Goal: Information Seeking & Learning: Check status

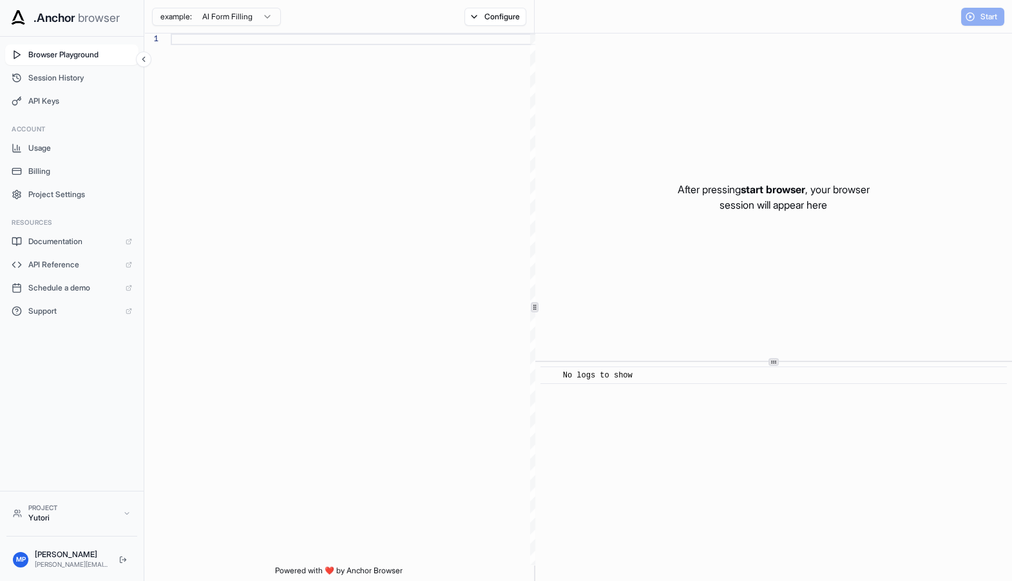
scroll to position [80, 0]
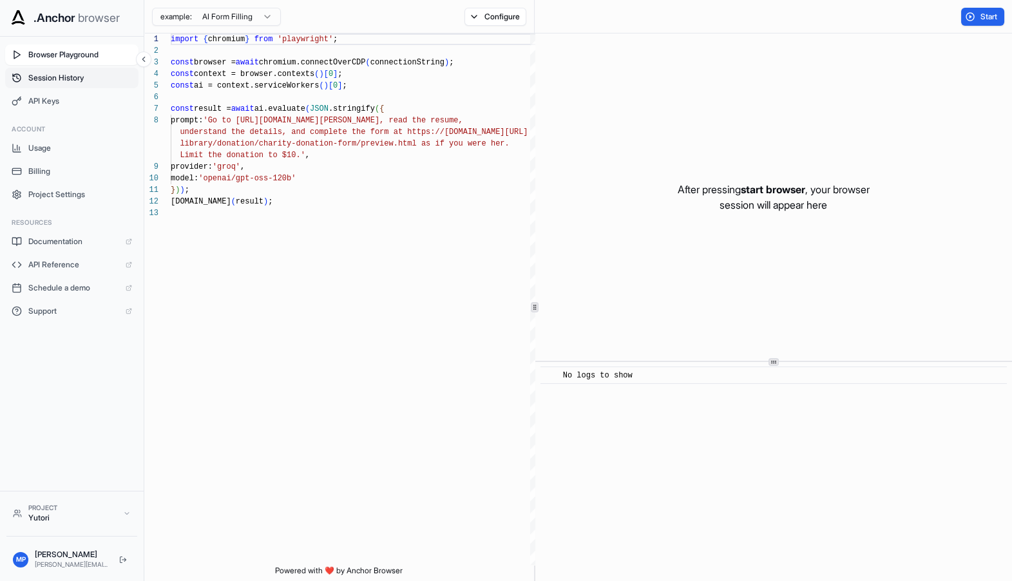
click at [50, 82] on span "Session History" at bounding box center [80, 78] width 104 height 10
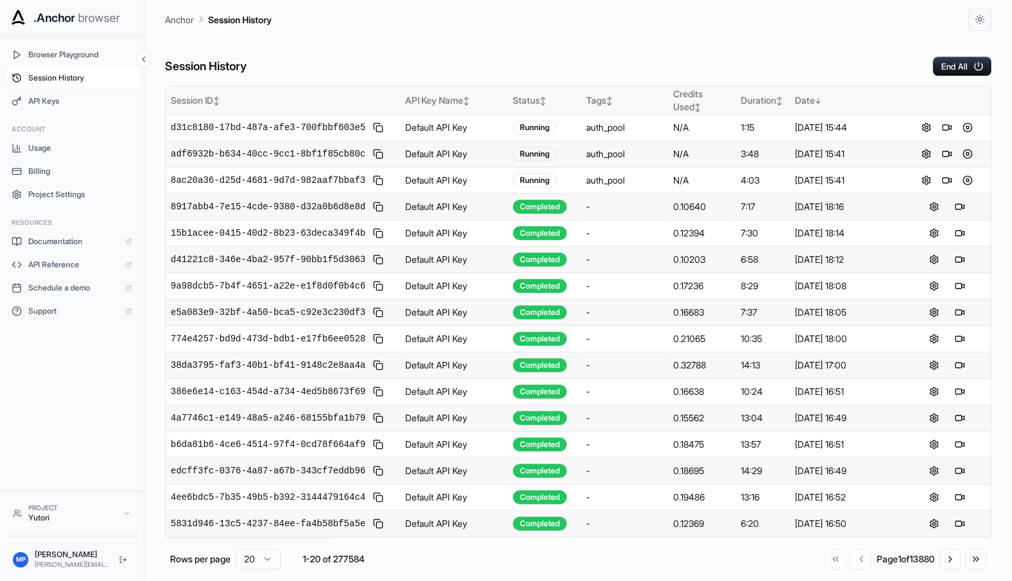
click at [623, 108] on th "Tags ↕" at bounding box center [624, 101] width 87 height 28
click at [513, 104] on div "Status ↕" at bounding box center [544, 100] width 63 height 13
click at [521, 99] on div "Status ↑" at bounding box center [544, 100] width 63 height 13
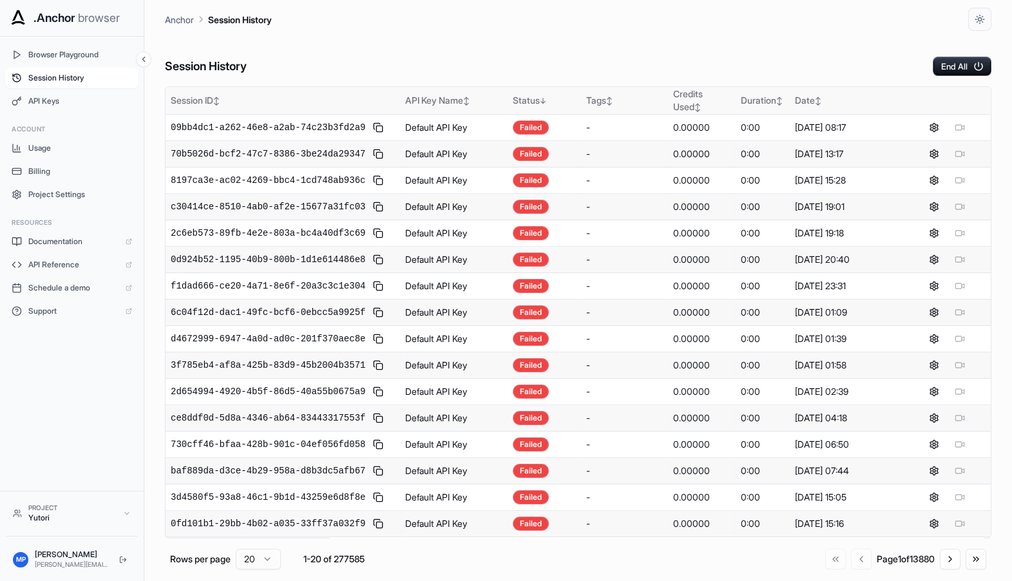
click at [521, 99] on div "Status ↓" at bounding box center [544, 100] width 63 height 13
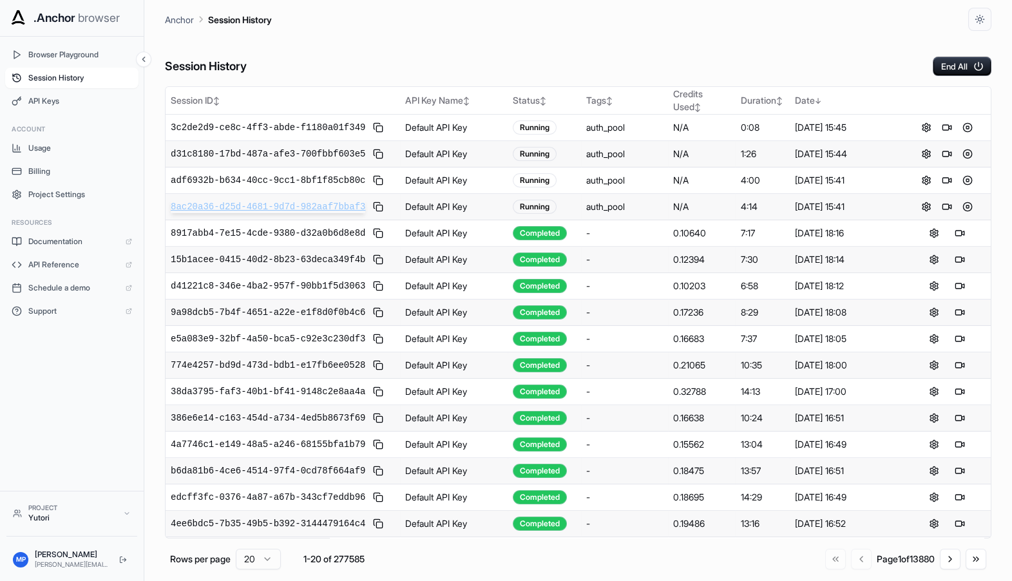
click at [336, 207] on span "8ac20a36-d25d-4681-9d7d-982aaf7bbaf3" at bounding box center [268, 206] width 194 height 13
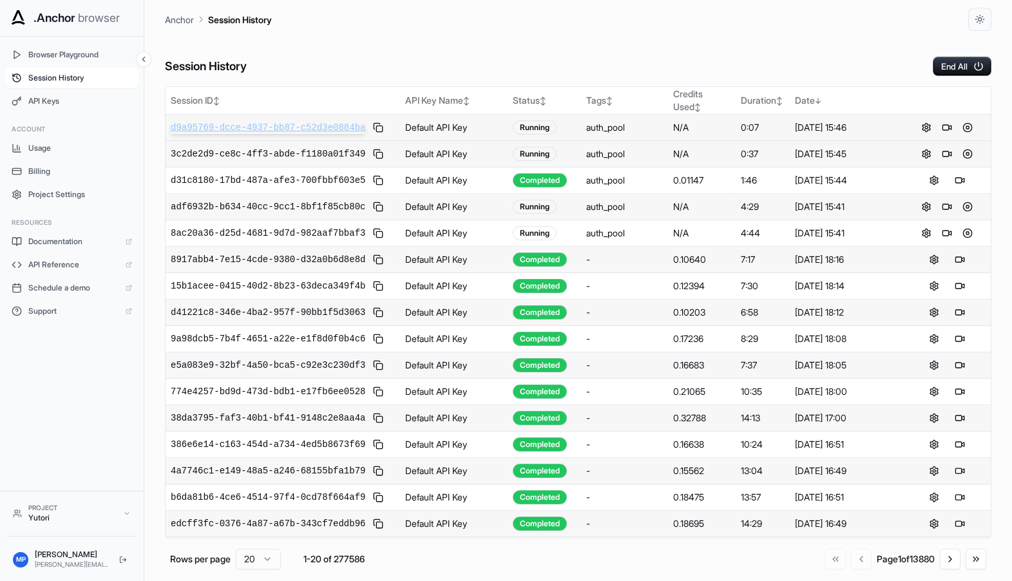
click at [296, 129] on span "d9a95769-dcce-4937-bb87-c52d3e0884ba" at bounding box center [268, 127] width 194 height 13
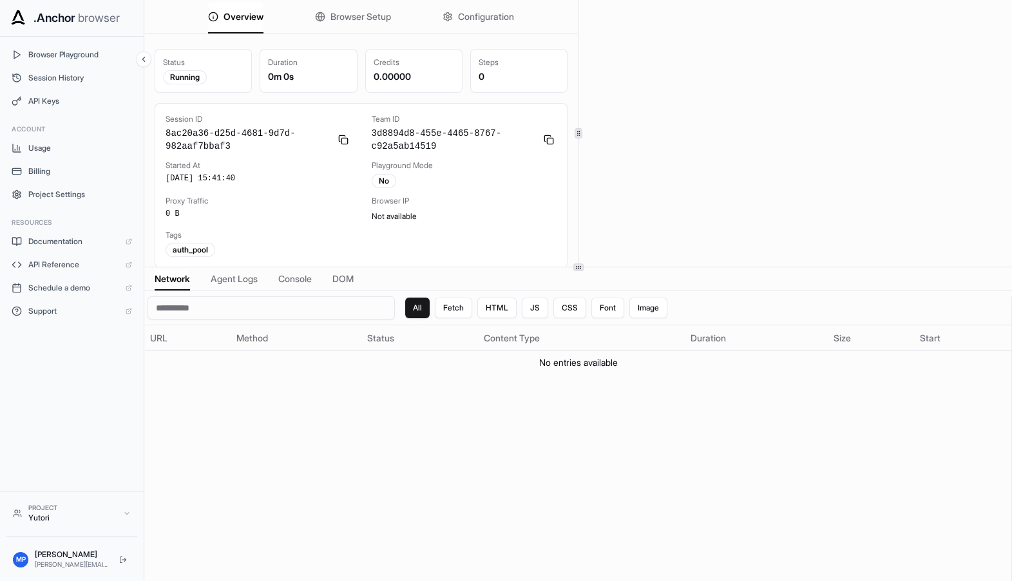
scroll to position [3, 0]
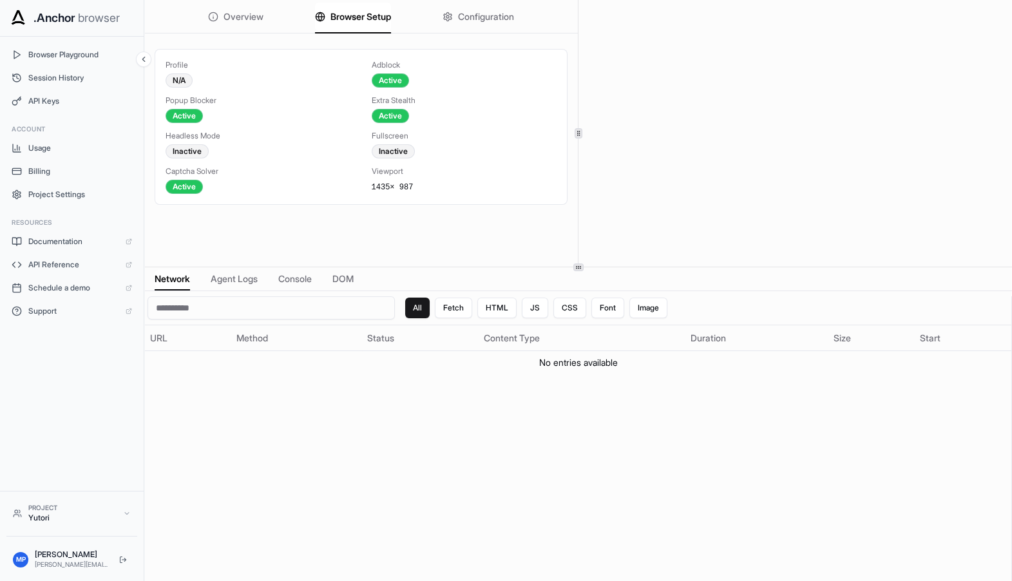
click at [343, 18] on span "Browser Setup" at bounding box center [360, 16] width 61 height 13
click at [432, 10] on div "Overview Browser Setup Configuration" at bounding box center [360, 16] width 433 height 33
click at [458, 19] on span "Configuration" at bounding box center [486, 16] width 56 height 13
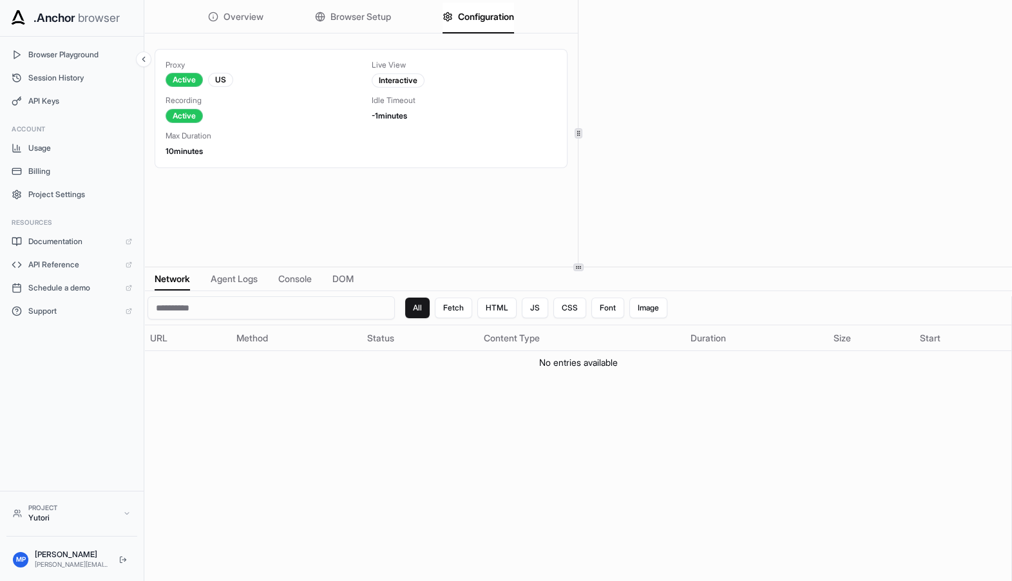
click at [227, 21] on span "Overview" at bounding box center [243, 16] width 40 height 13
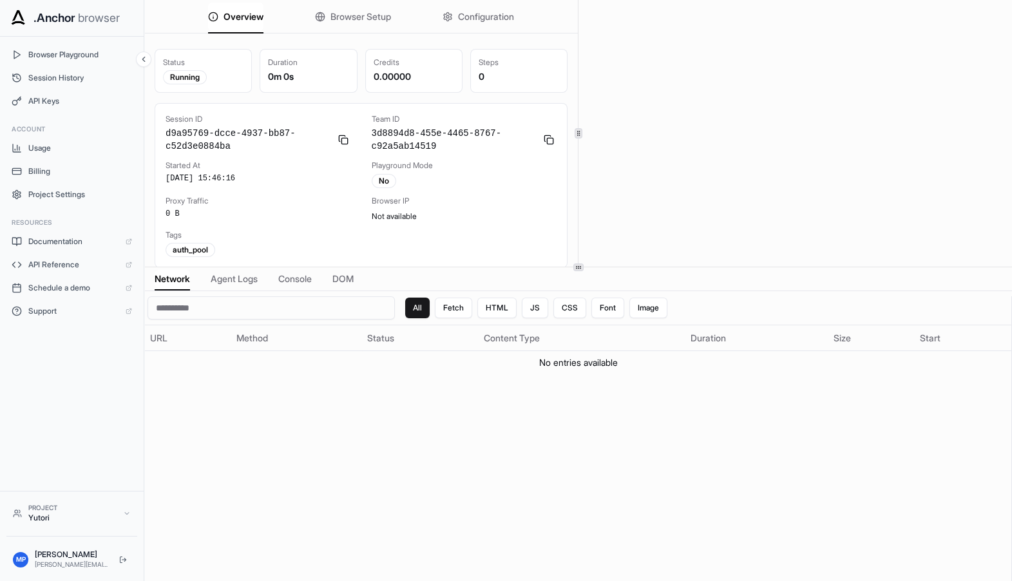
scroll to position [3, 0]
click at [330, 16] on span "Browser Setup" at bounding box center [360, 16] width 61 height 13
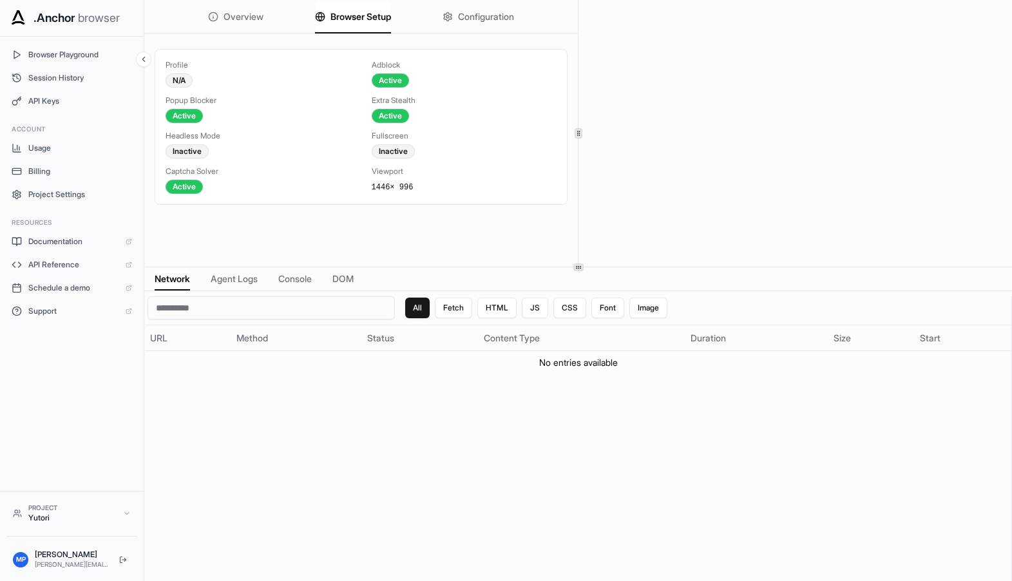
click at [464, 15] on span "Configuration" at bounding box center [486, 16] width 56 height 13
click at [330, 14] on span "Browser Setup" at bounding box center [360, 16] width 61 height 13
click at [225, 18] on span "Overview" at bounding box center [243, 16] width 40 height 13
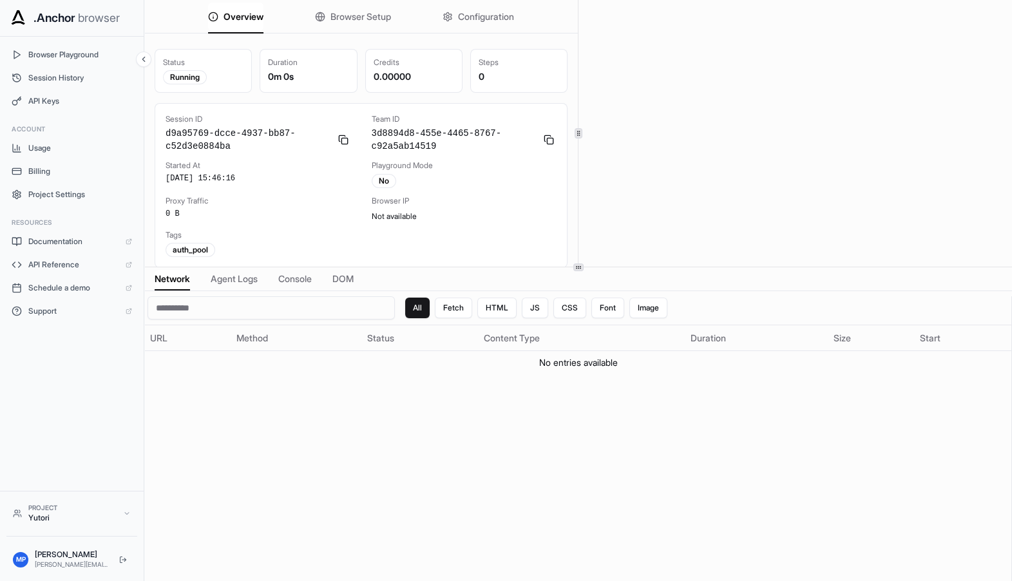
click at [395, 410] on div "All Fetch HTML JS CSS Font Image URL Method Status Content Type Duration Size S…" at bounding box center [578, 452] width 866 height 313
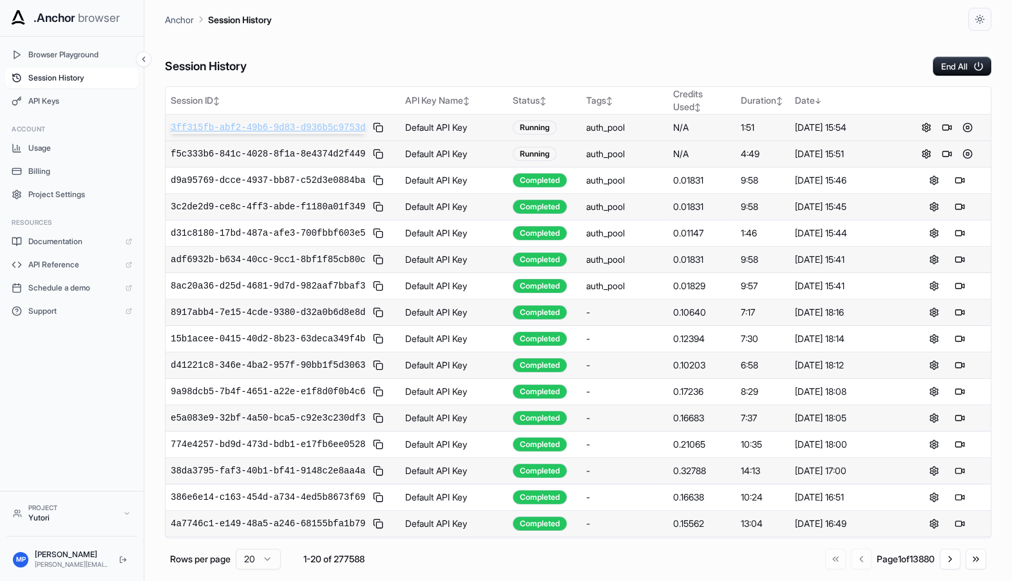
click at [276, 129] on span "3ff315fb-abf2-49b6-9d83-d936b5c9753d" at bounding box center [268, 127] width 194 height 13
click at [332, 126] on span "722bae89-20cc-4183-97e9-d681f4450f9a" at bounding box center [268, 127] width 194 height 13
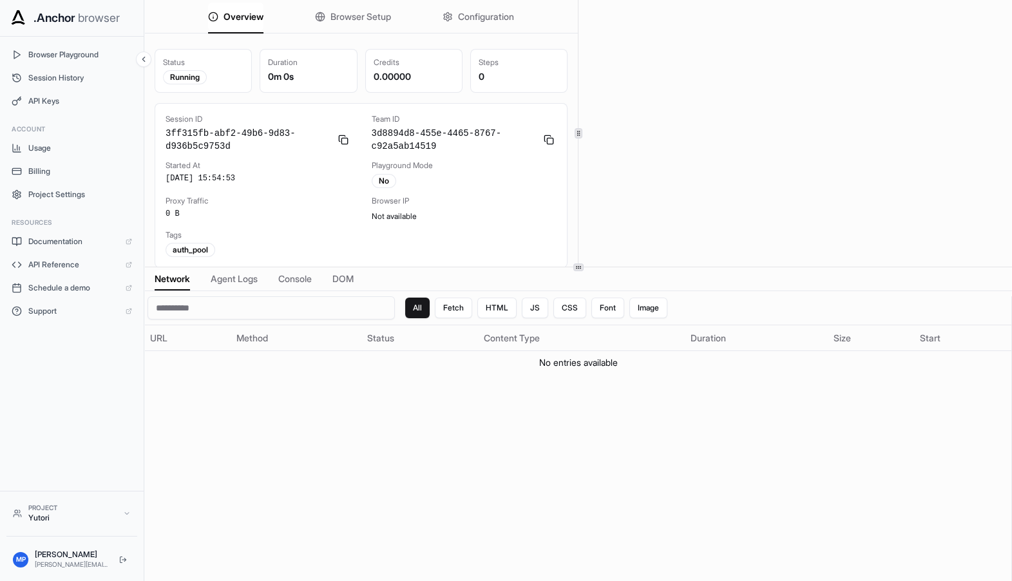
scroll to position [3, 0]
click at [352, 26] on button "Browser Setup" at bounding box center [353, 17] width 76 height 28
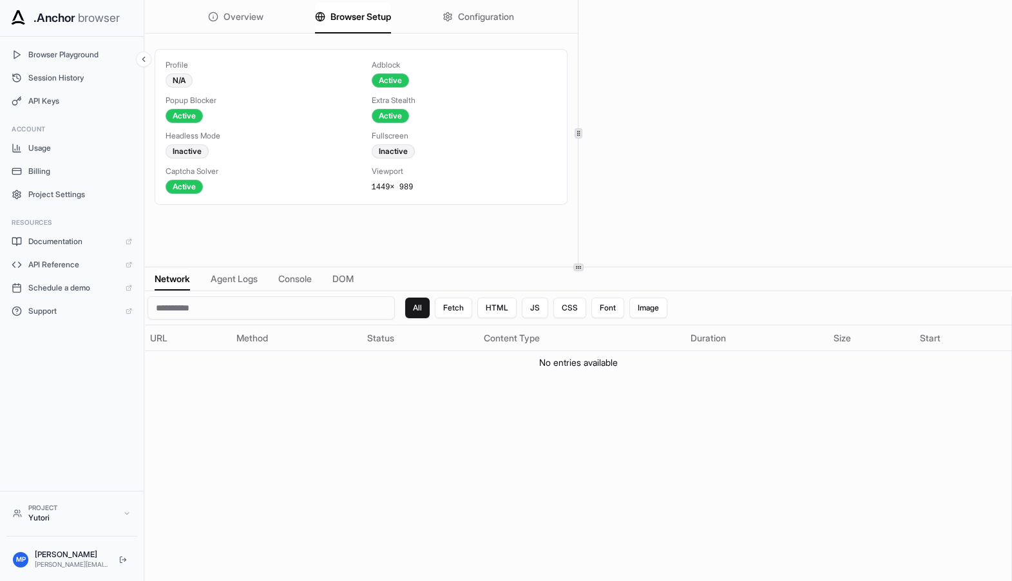
click at [248, 276] on span "Agent Logs" at bounding box center [234, 278] width 47 height 13
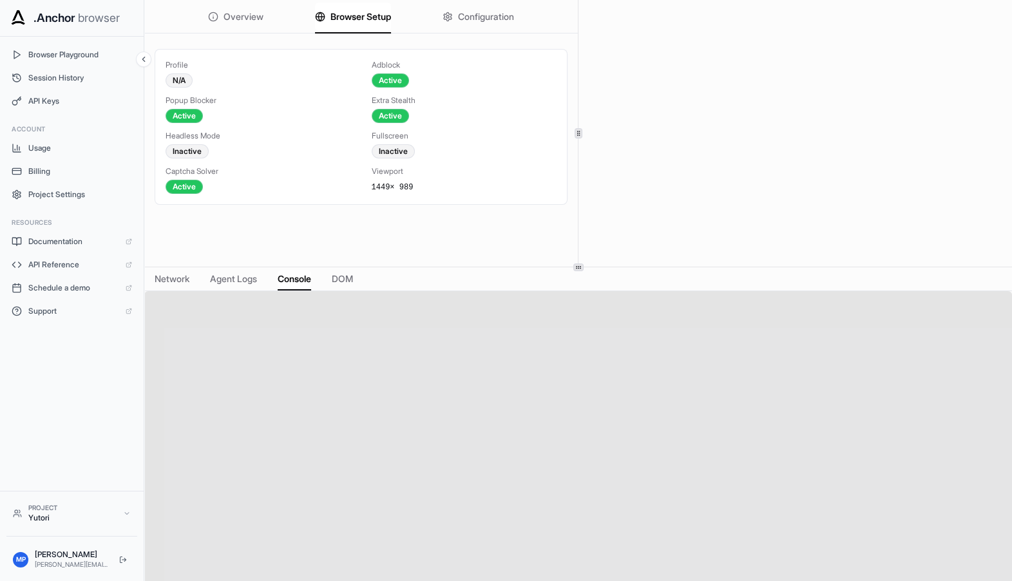
click at [302, 277] on span "Console" at bounding box center [294, 278] width 33 height 13
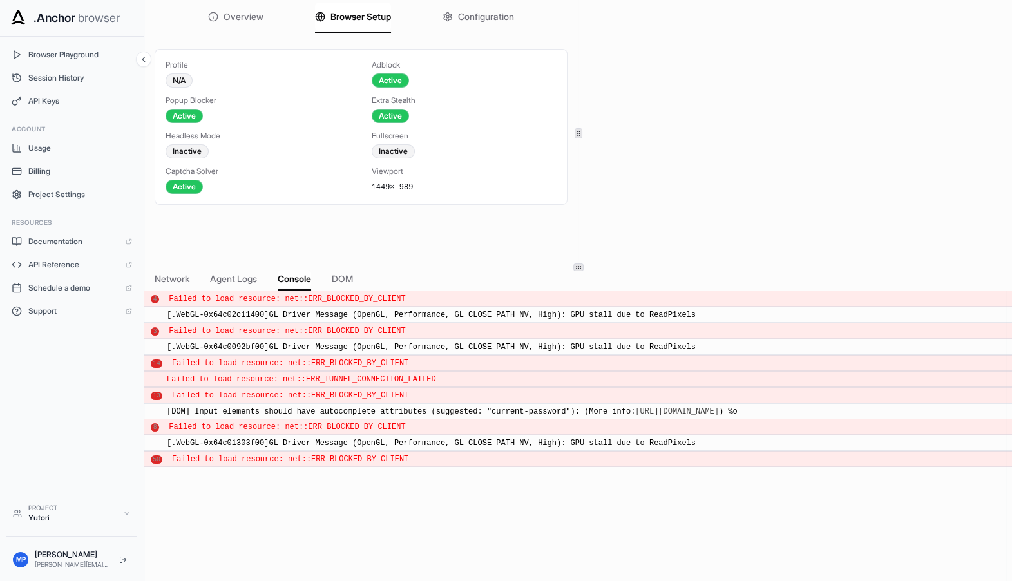
click at [176, 279] on span "Network" at bounding box center [172, 278] width 35 height 13
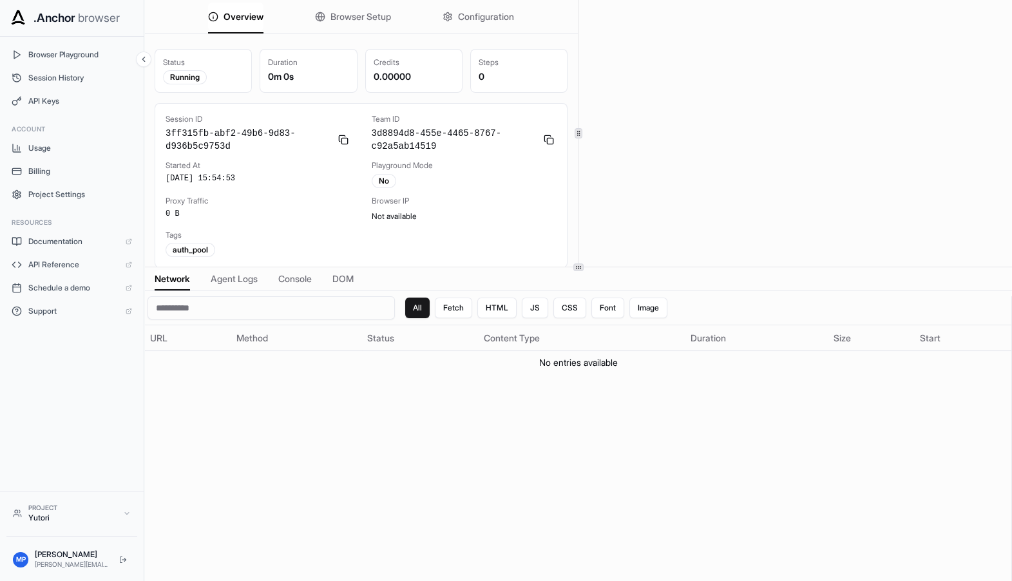
scroll to position [3, 0]
click at [508, 212] on div "Browser IP Not available" at bounding box center [464, 209] width 185 height 26
click at [36, 82] on span "Session History" at bounding box center [80, 78] width 104 height 10
